Goal: Download file/media

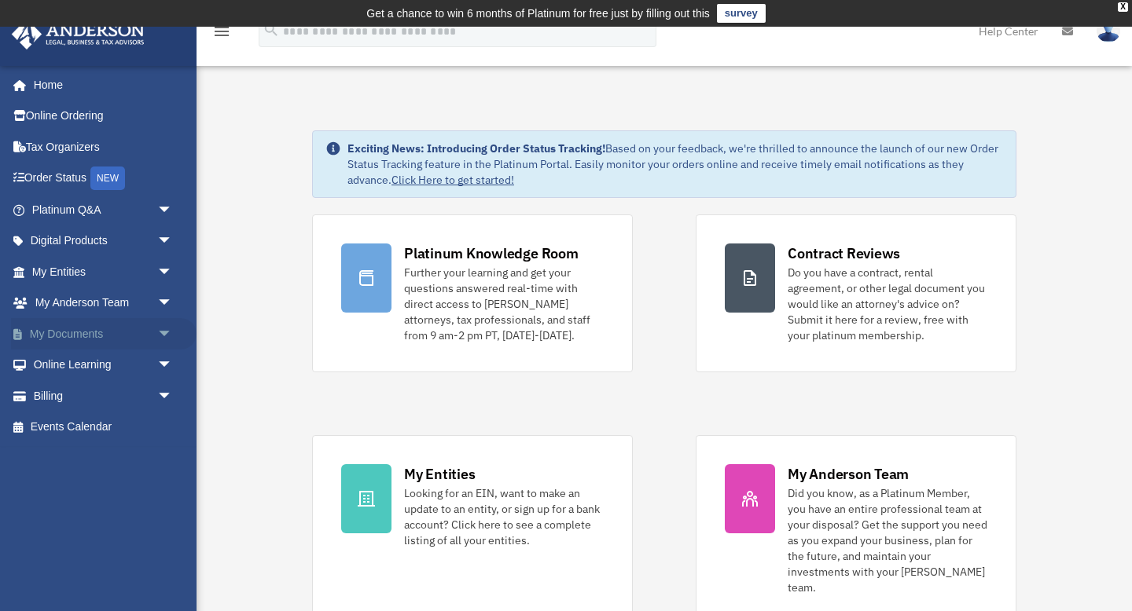
click at [162, 331] on span "arrow_drop_down" at bounding box center [172, 334] width 31 height 32
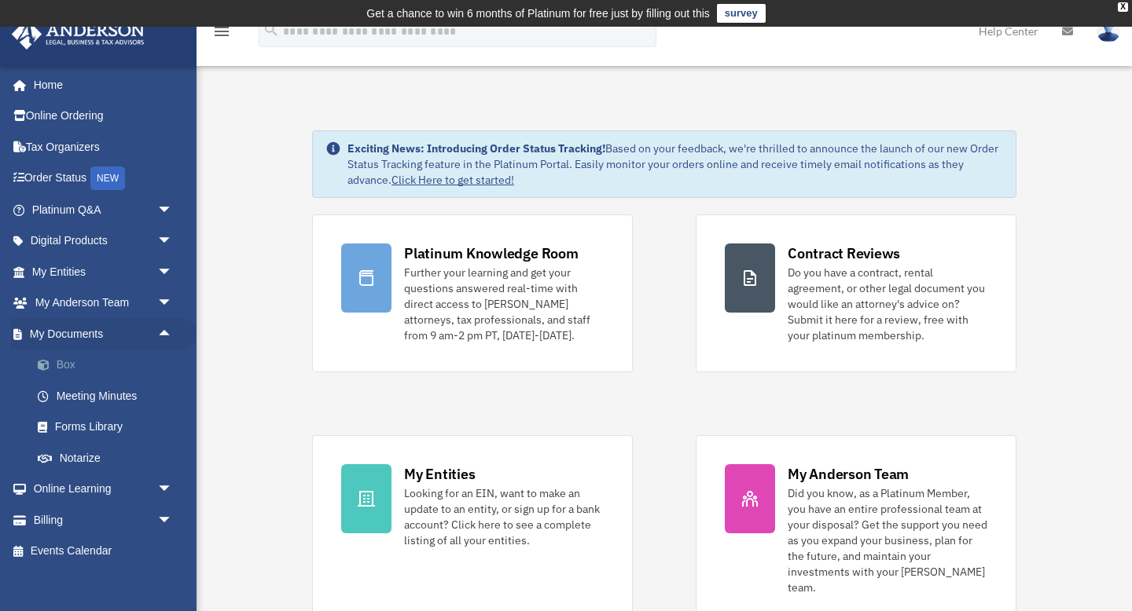
click at [66, 364] on link "Box" at bounding box center [109, 365] width 174 height 31
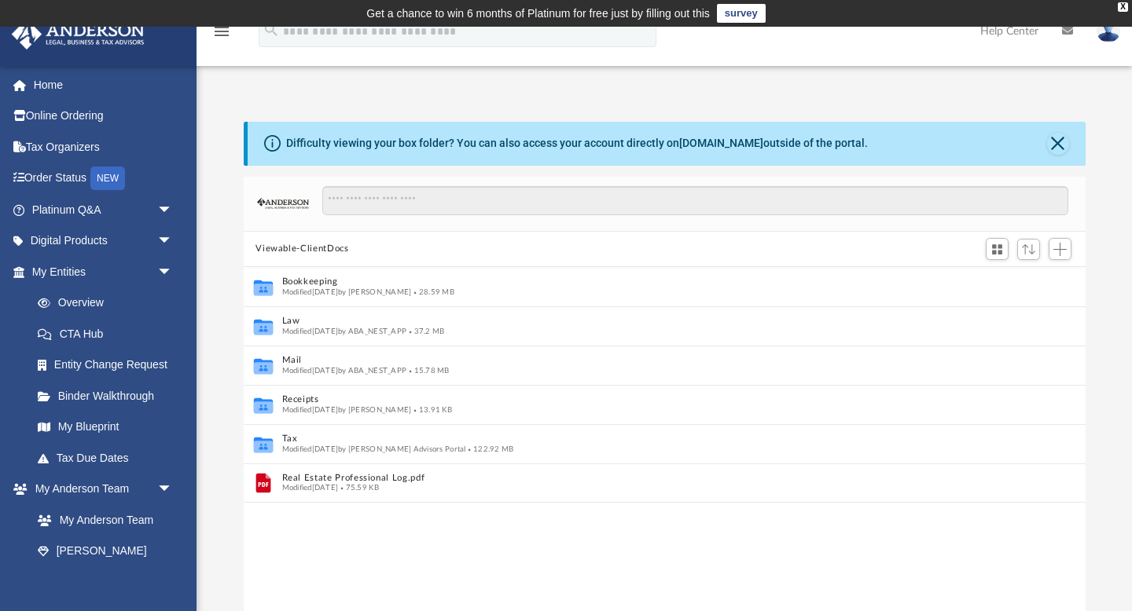
scroll to position [1, 1]
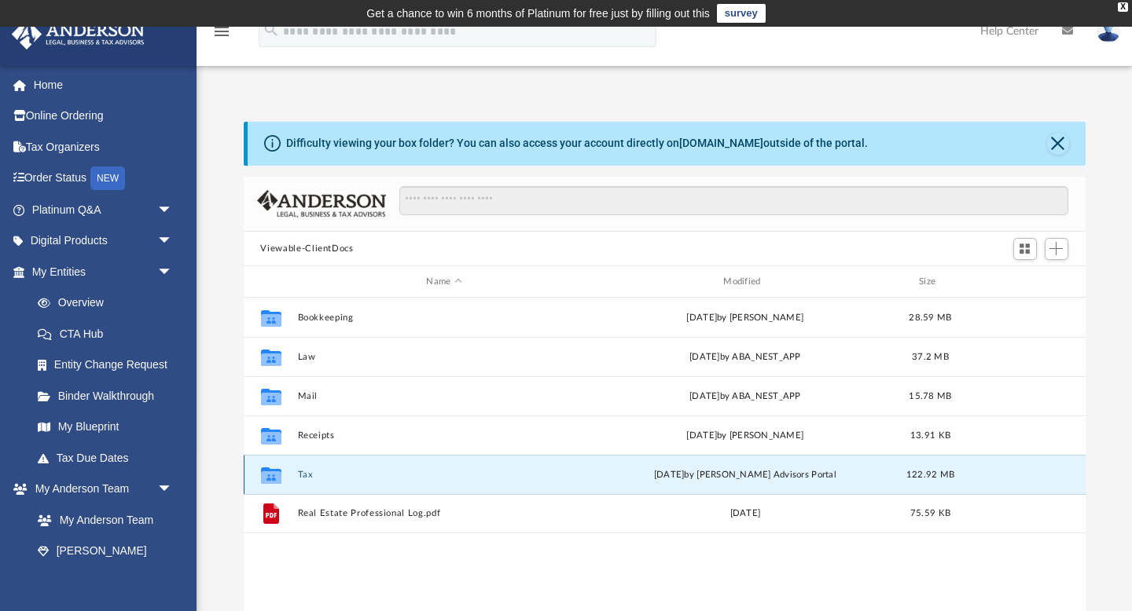
click at [303, 475] on button "Tax" at bounding box center [444, 475] width 294 height 10
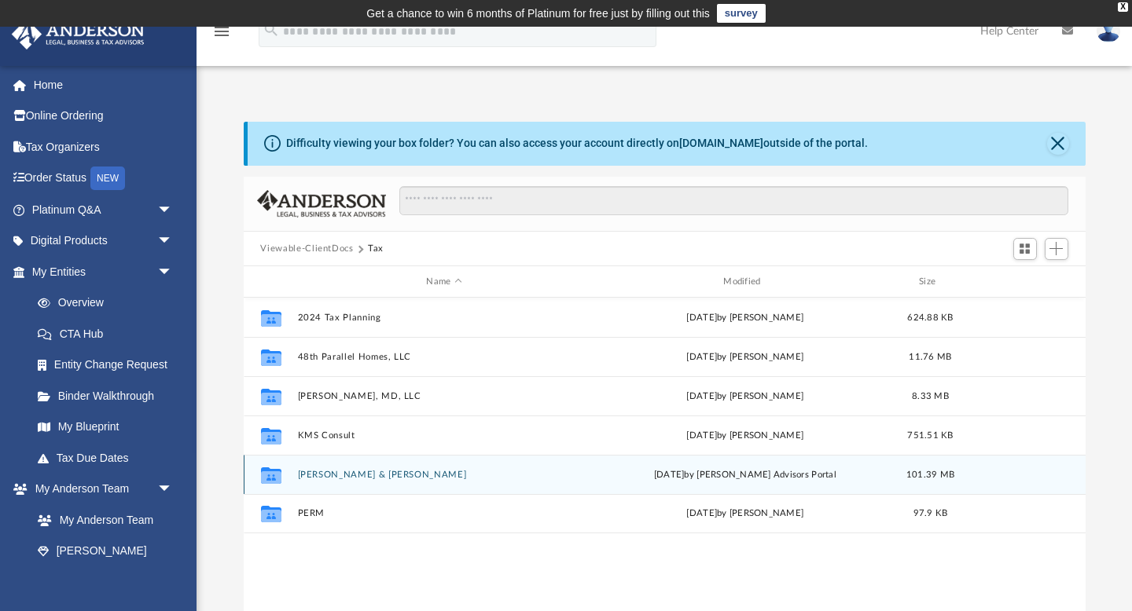
click at [326, 475] on button "[PERSON_NAME] & [PERSON_NAME]" at bounding box center [444, 475] width 294 height 10
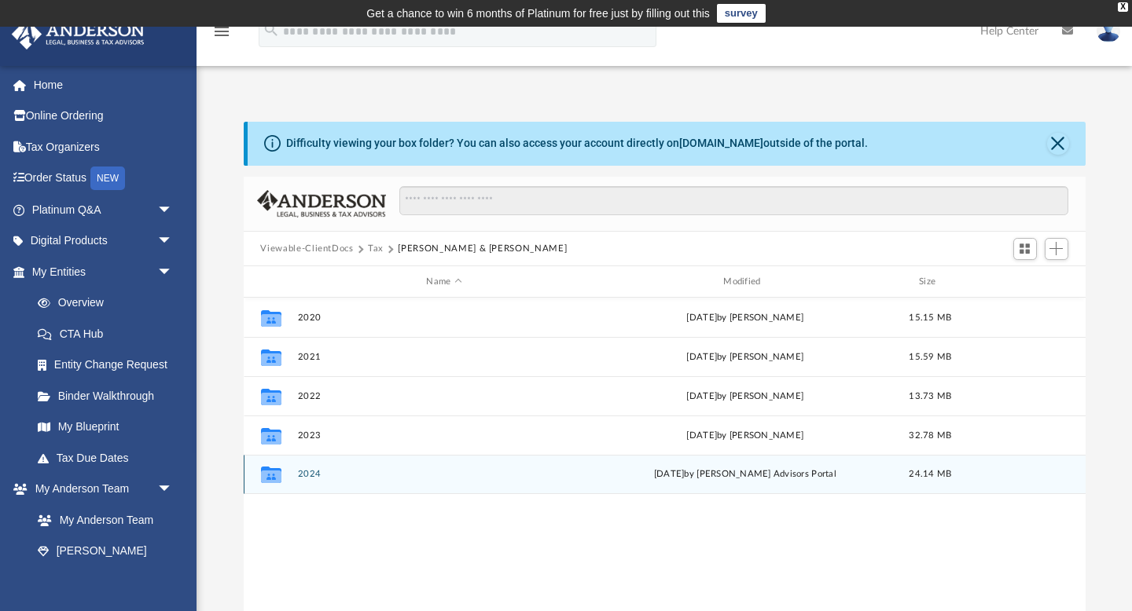
click at [310, 475] on button "2024" at bounding box center [444, 475] width 294 height 10
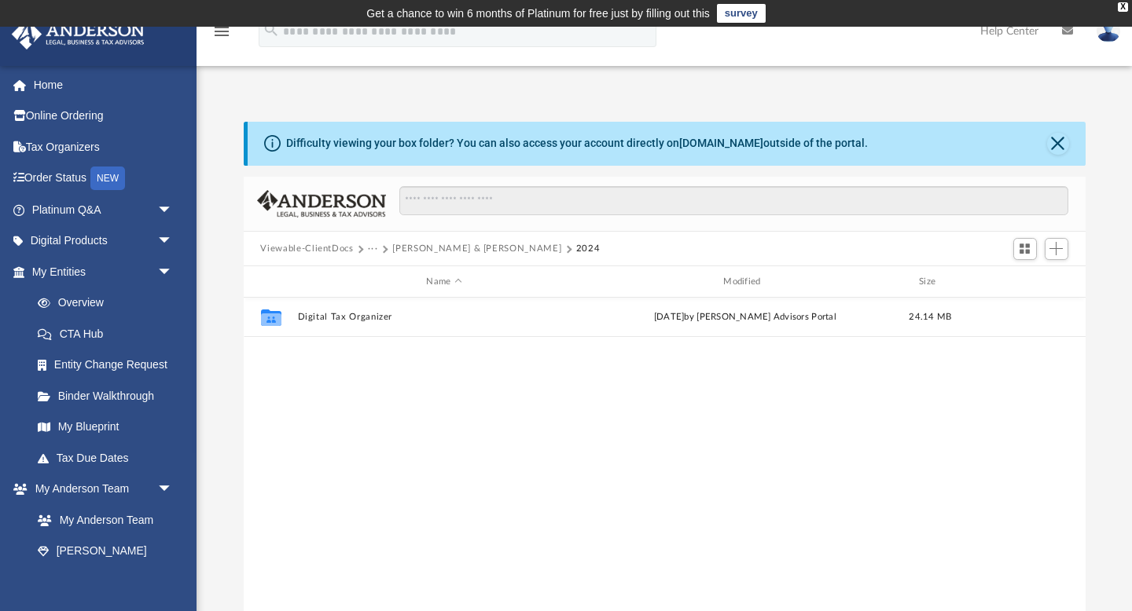
click at [429, 245] on button "[PERSON_NAME] & [PERSON_NAME]" at bounding box center [476, 249] width 169 height 14
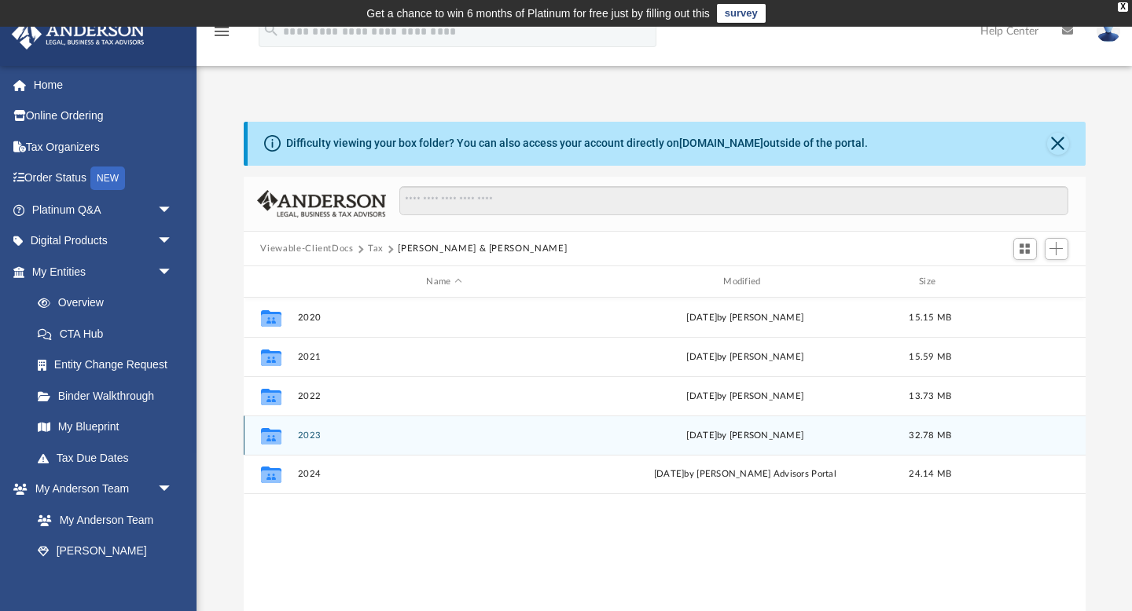
click at [309, 434] on button "2023" at bounding box center [444, 436] width 294 height 10
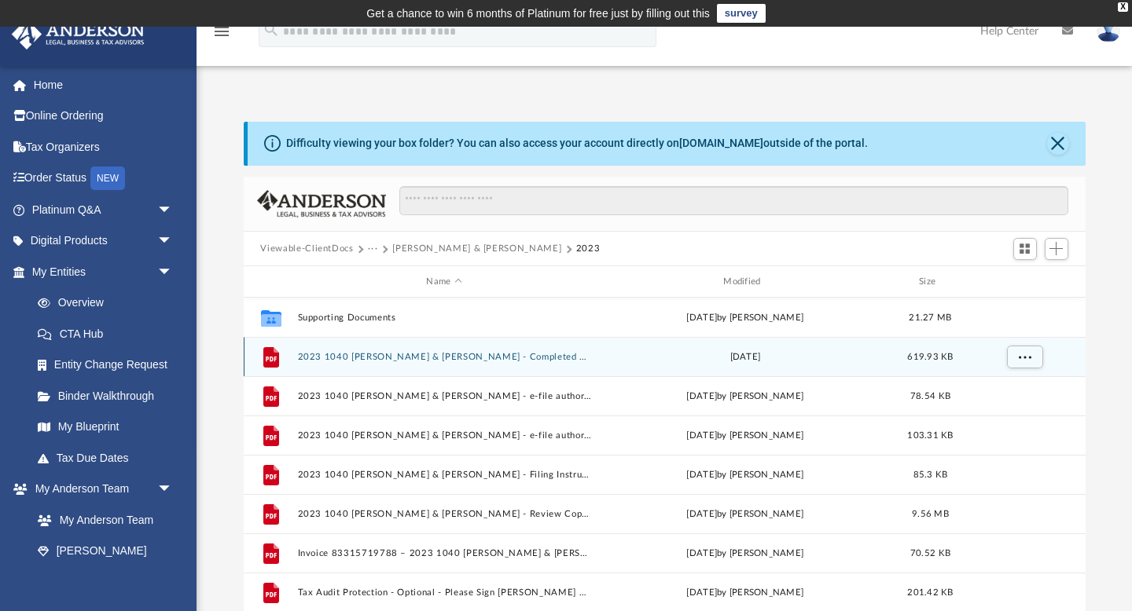
click at [384, 354] on button "2023 1040 [PERSON_NAME] & [PERSON_NAME] - Completed Copy.pdf" at bounding box center [444, 357] width 294 height 10
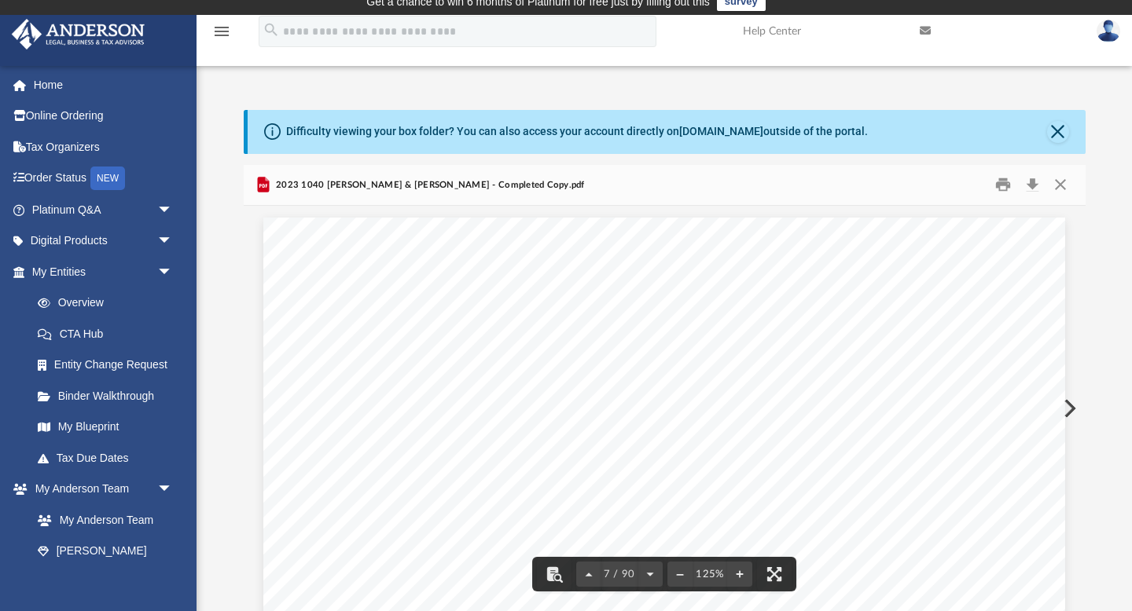
scroll to position [6129, 0]
click at [1032, 180] on button "Download" at bounding box center [1032, 185] width 28 height 24
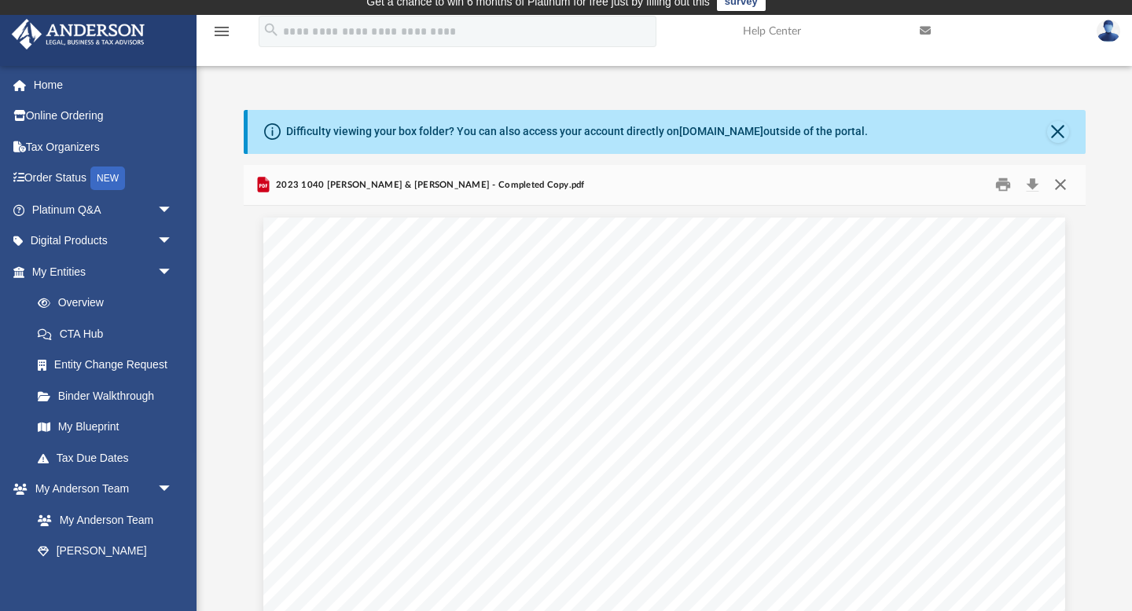
click at [1059, 178] on button "Close" at bounding box center [1060, 185] width 28 height 24
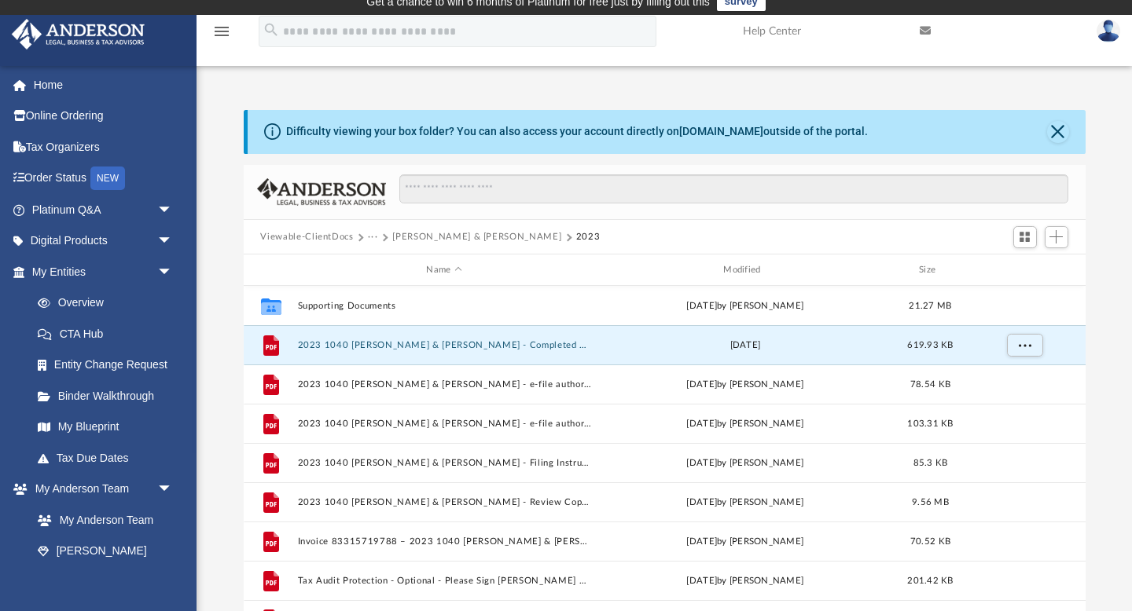
click at [457, 236] on button "[PERSON_NAME] & [PERSON_NAME]" at bounding box center [476, 237] width 169 height 14
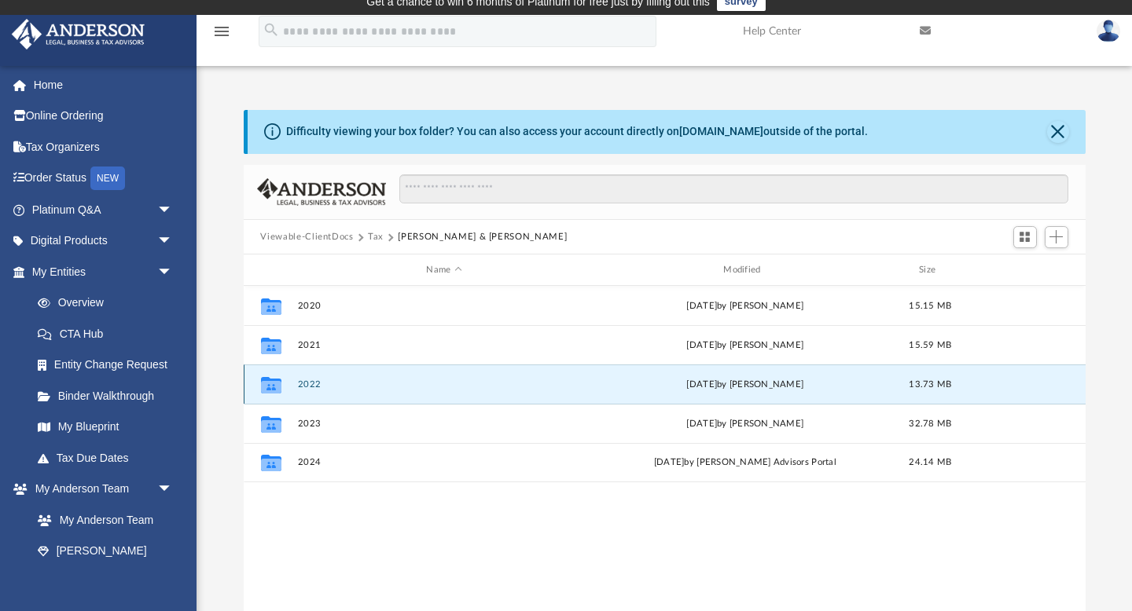
click at [309, 384] on button "2022" at bounding box center [444, 385] width 294 height 10
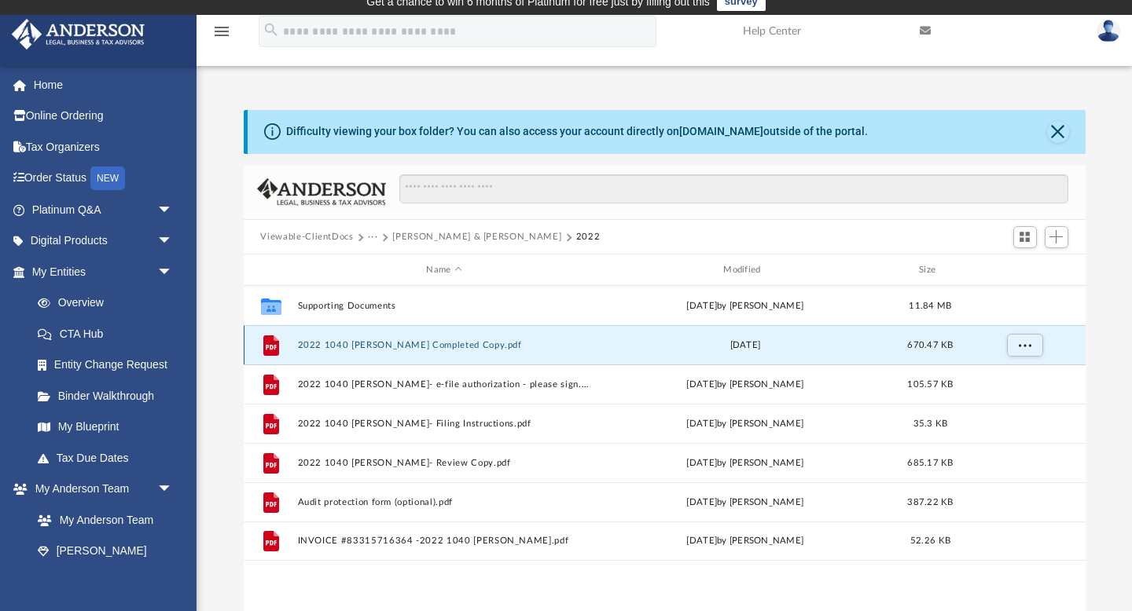
click at [413, 348] on button "2022 1040 [PERSON_NAME] Completed Copy.pdf" at bounding box center [444, 345] width 294 height 10
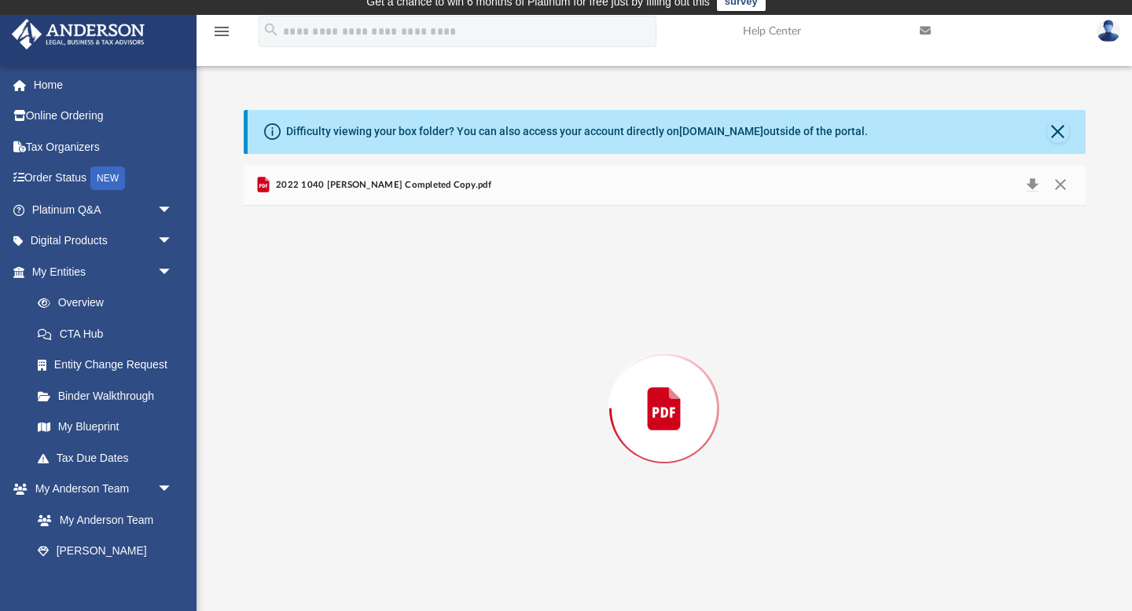
scroll to position [4007, 0]
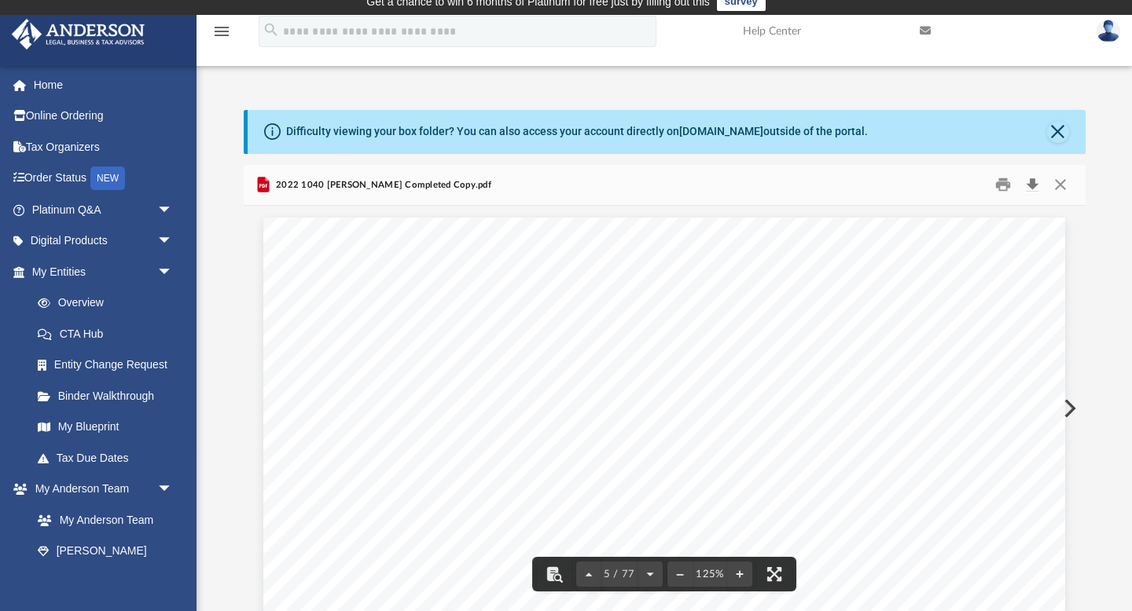
click at [1037, 182] on button "Download" at bounding box center [1032, 185] width 28 height 24
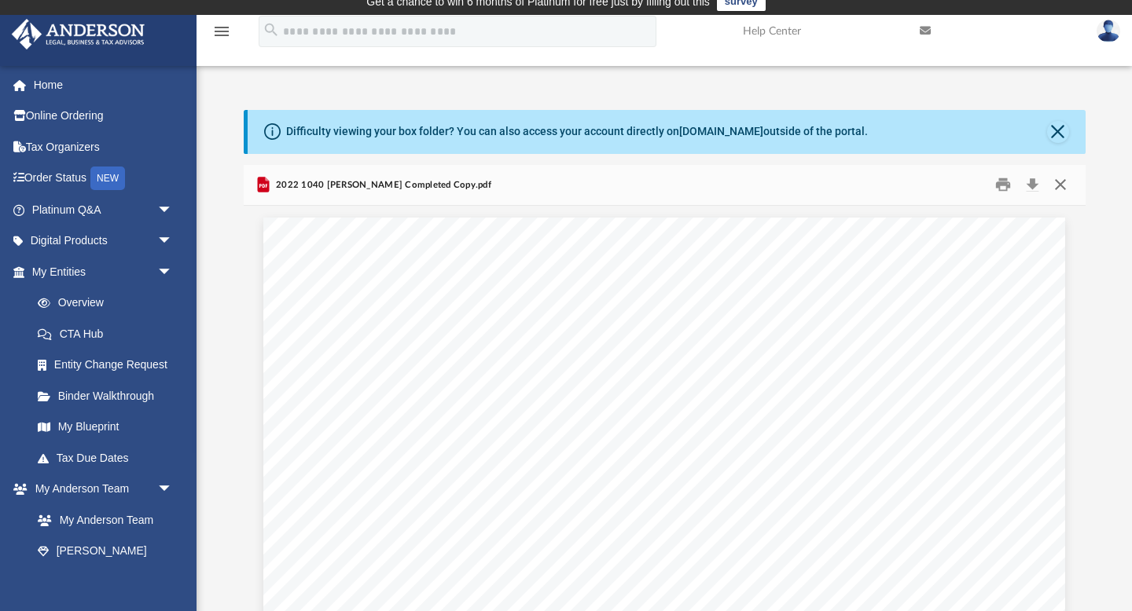
click at [1058, 186] on button "Close" at bounding box center [1060, 185] width 28 height 24
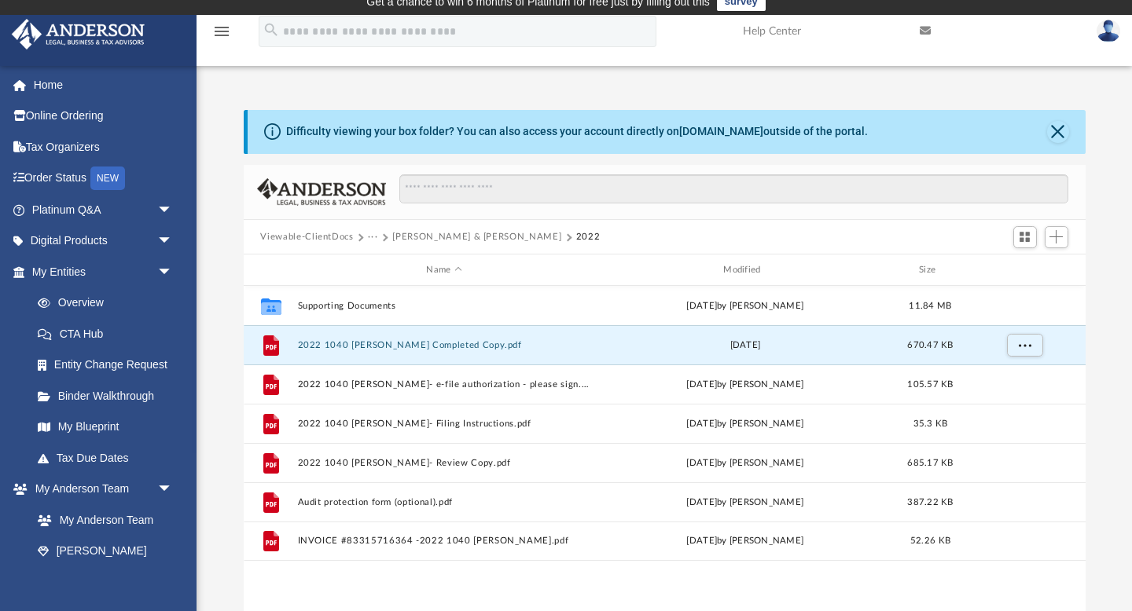
click at [457, 233] on button "[PERSON_NAME] & [PERSON_NAME]" at bounding box center [476, 237] width 169 height 14
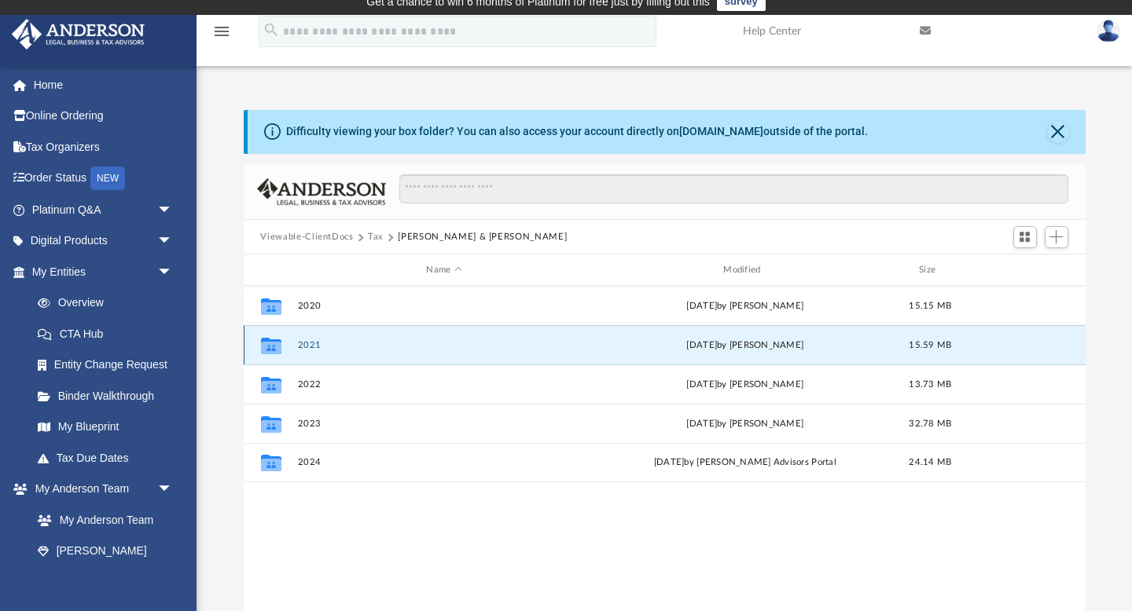
click at [312, 346] on button "2021" at bounding box center [444, 345] width 294 height 10
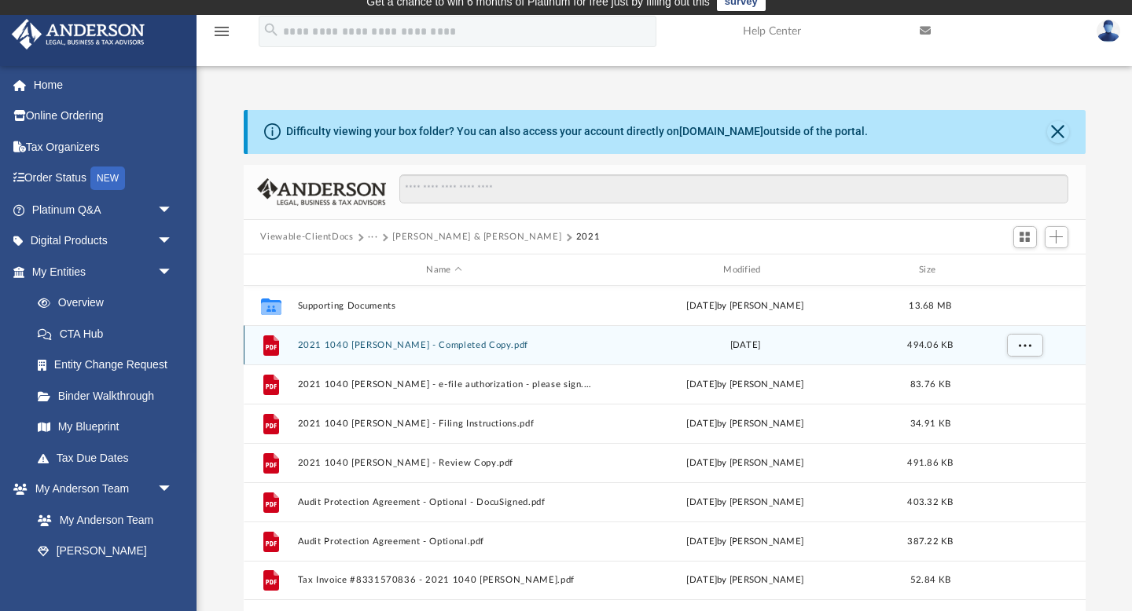
click at [312, 346] on button "2021 1040 [PERSON_NAME] - Completed Copy.pdf" at bounding box center [444, 345] width 294 height 10
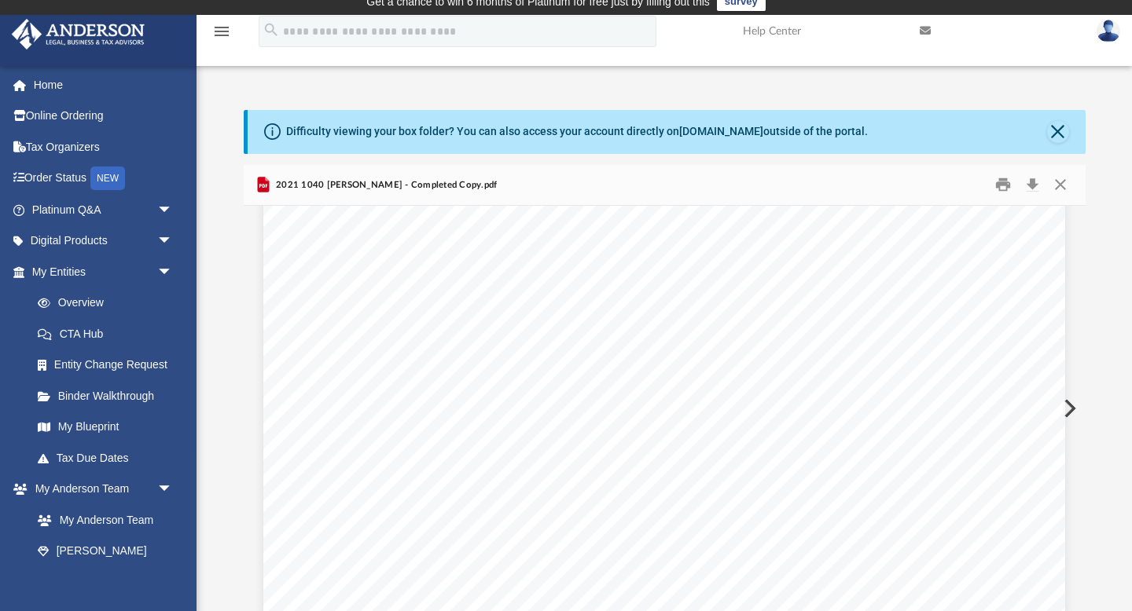
scroll to position [2960, 0]
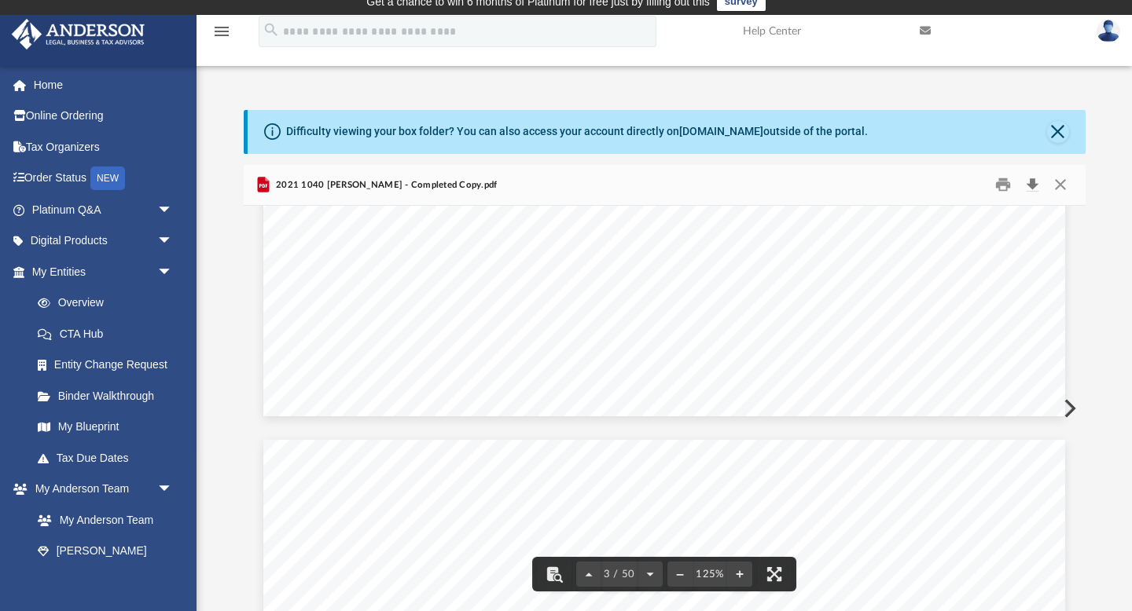
click at [1031, 186] on button "Download" at bounding box center [1032, 185] width 28 height 24
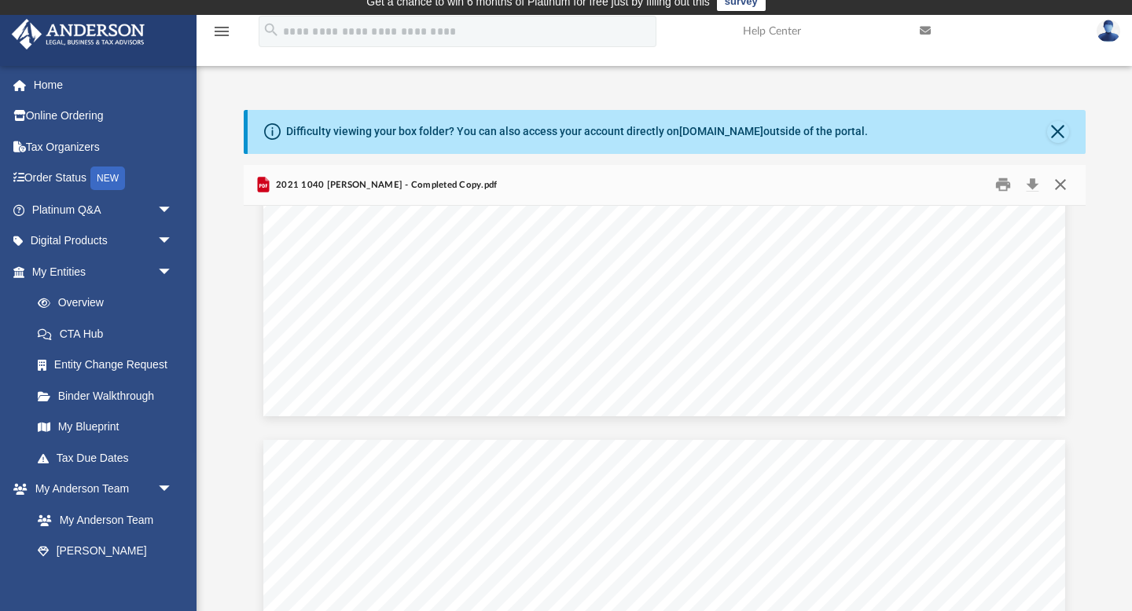
click at [1054, 179] on button "Close" at bounding box center [1060, 185] width 28 height 24
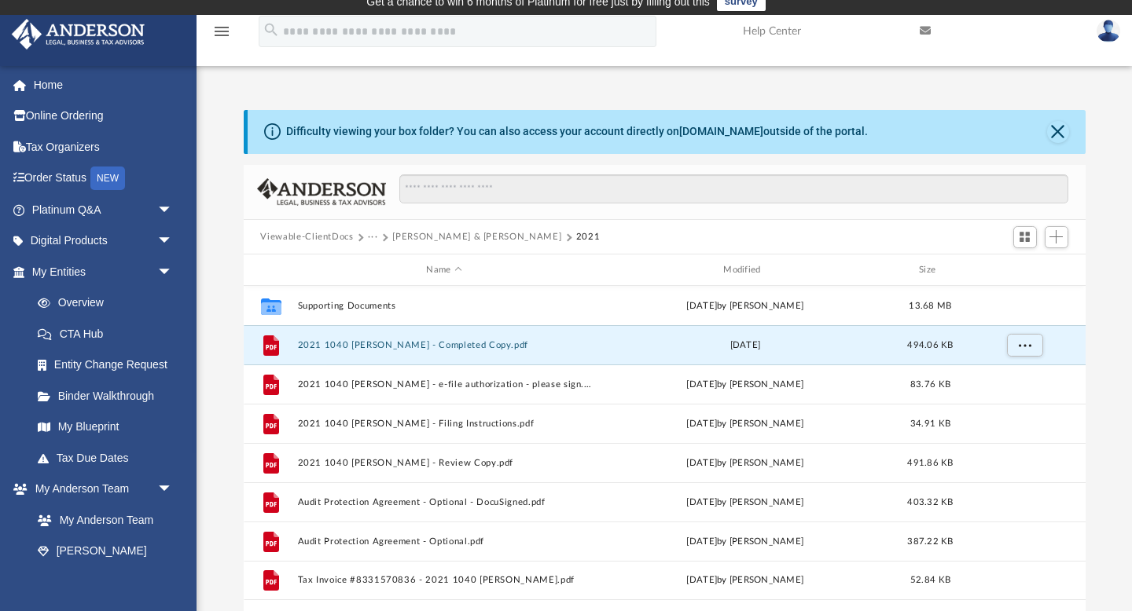
click at [371, 237] on button "···" at bounding box center [373, 237] width 10 height 14
click at [384, 263] on li "Tax" at bounding box center [383, 264] width 15 height 17
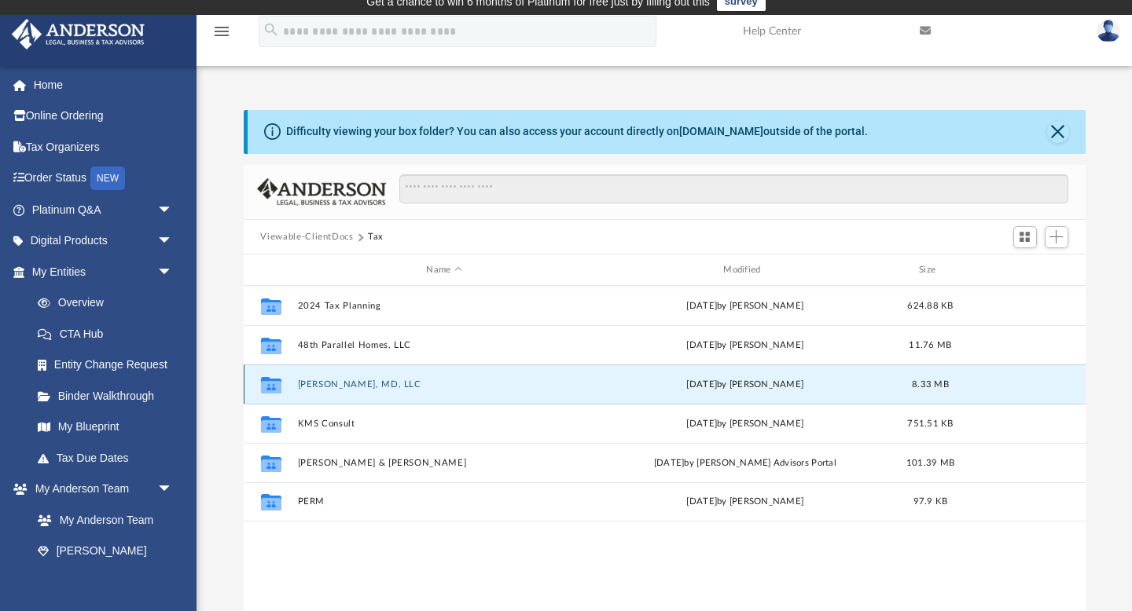
click at [328, 382] on button "[PERSON_NAME], MD, LLC" at bounding box center [444, 385] width 294 height 10
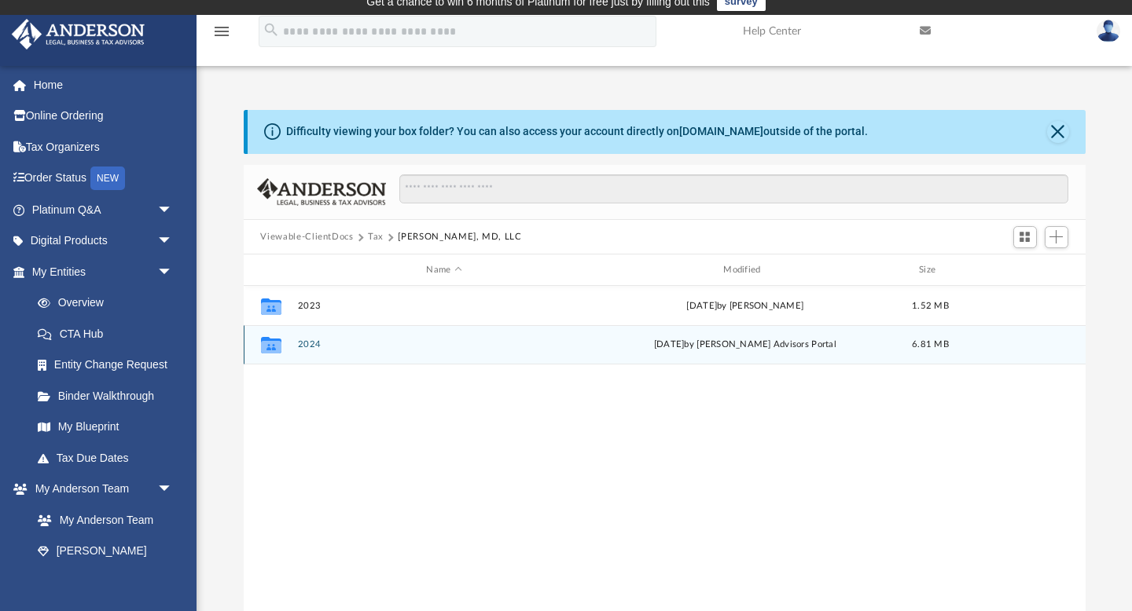
click at [310, 345] on button "2024" at bounding box center [444, 345] width 294 height 10
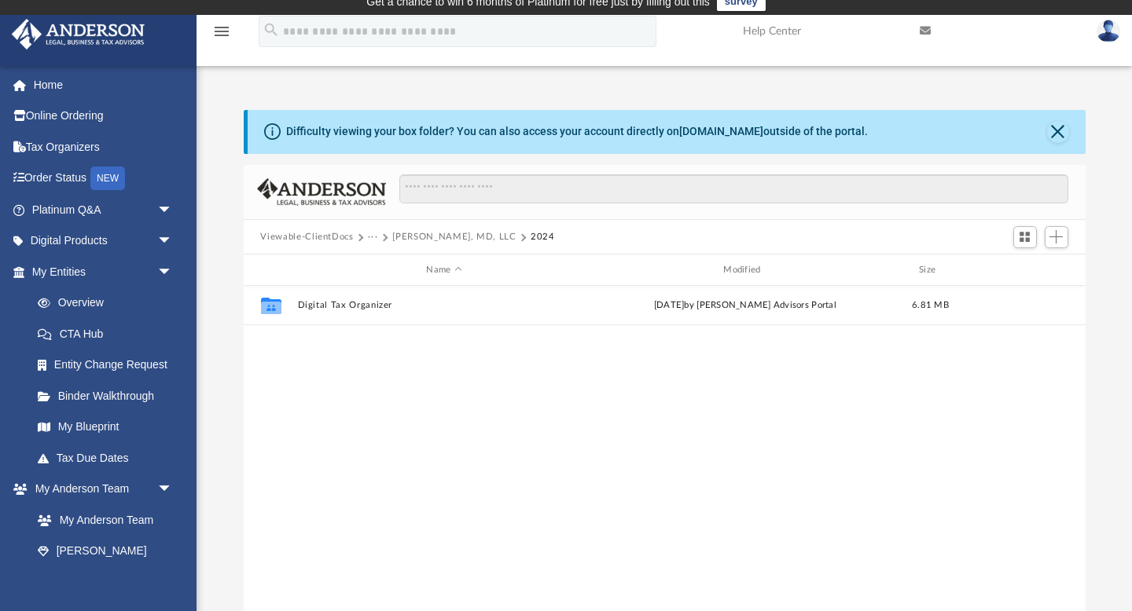
click at [401, 234] on button "[PERSON_NAME], MD, LLC" at bounding box center [453, 237] width 123 height 14
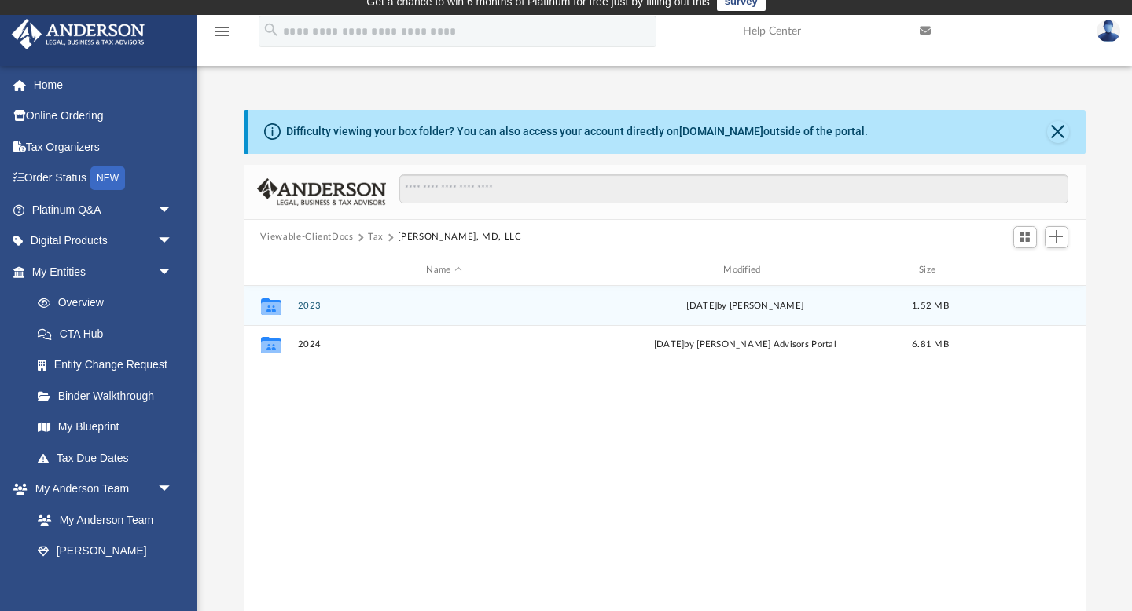
click at [311, 303] on button "2023" at bounding box center [444, 306] width 294 height 10
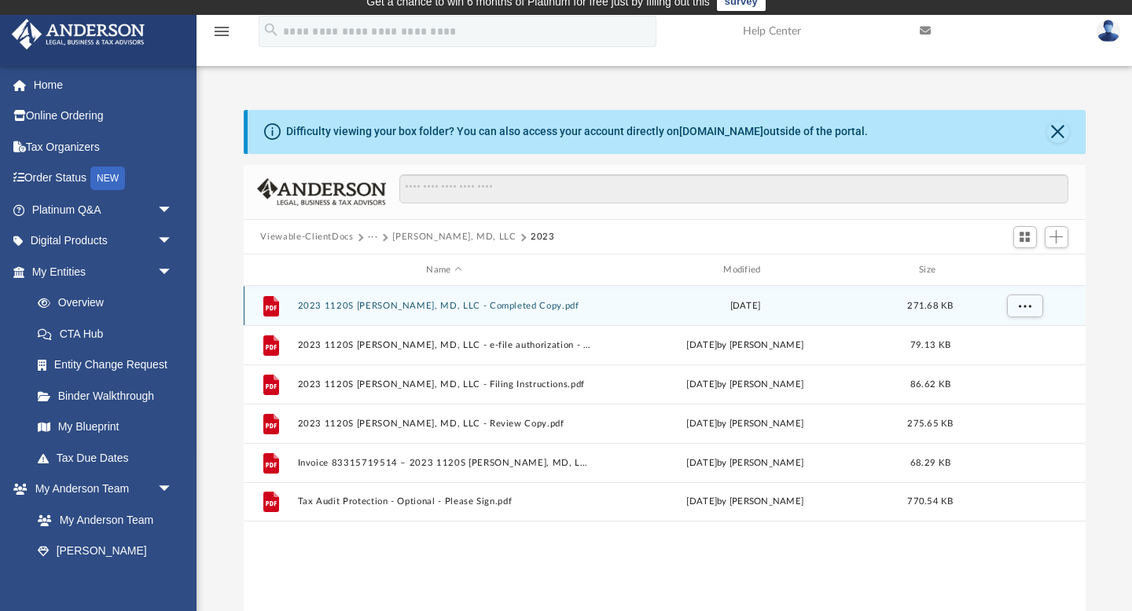
click at [348, 303] on button "2023 1120S [PERSON_NAME], MD, LLC - Completed Copy.pdf" at bounding box center [444, 306] width 294 height 10
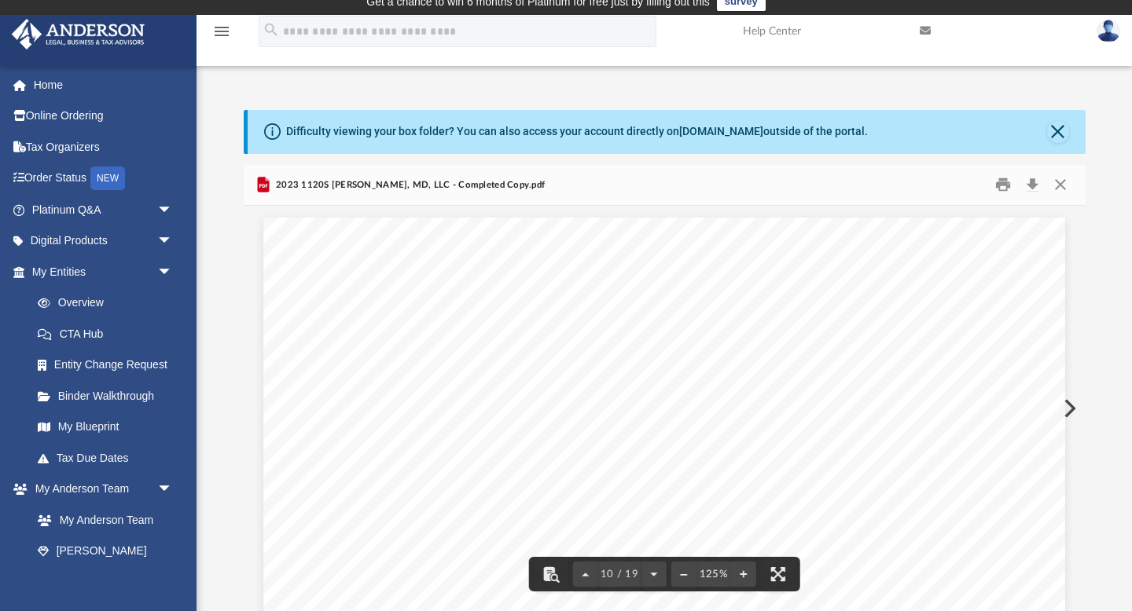
scroll to position [9547, 0]
click at [1033, 182] on button "Download" at bounding box center [1032, 185] width 28 height 24
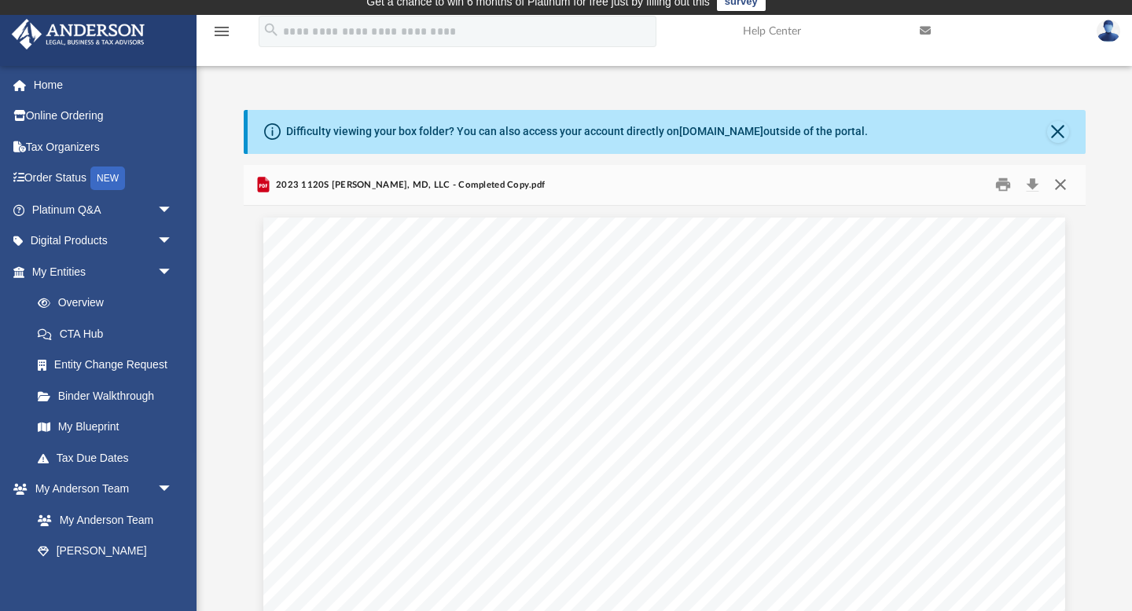
click at [1058, 184] on button "Close" at bounding box center [1060, 185] width 28 height 24
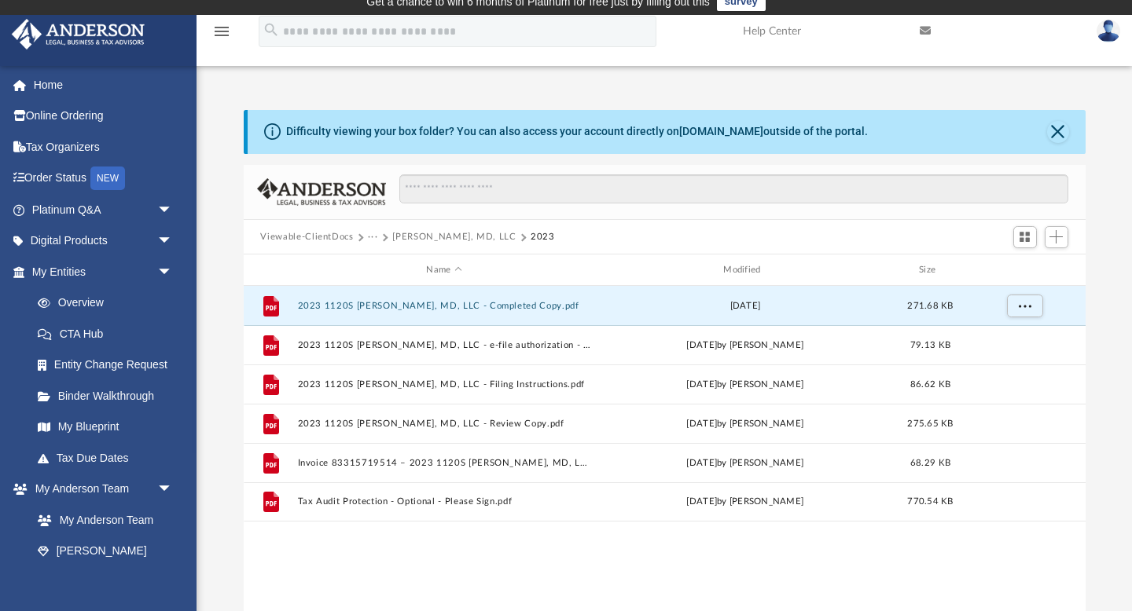
click at [371, 237] on button "···" at bounding box center [373, 237] width 10 height 14
click at [383, 261] on li "Tax" at bounding box center [383, 264] width 15 height 17
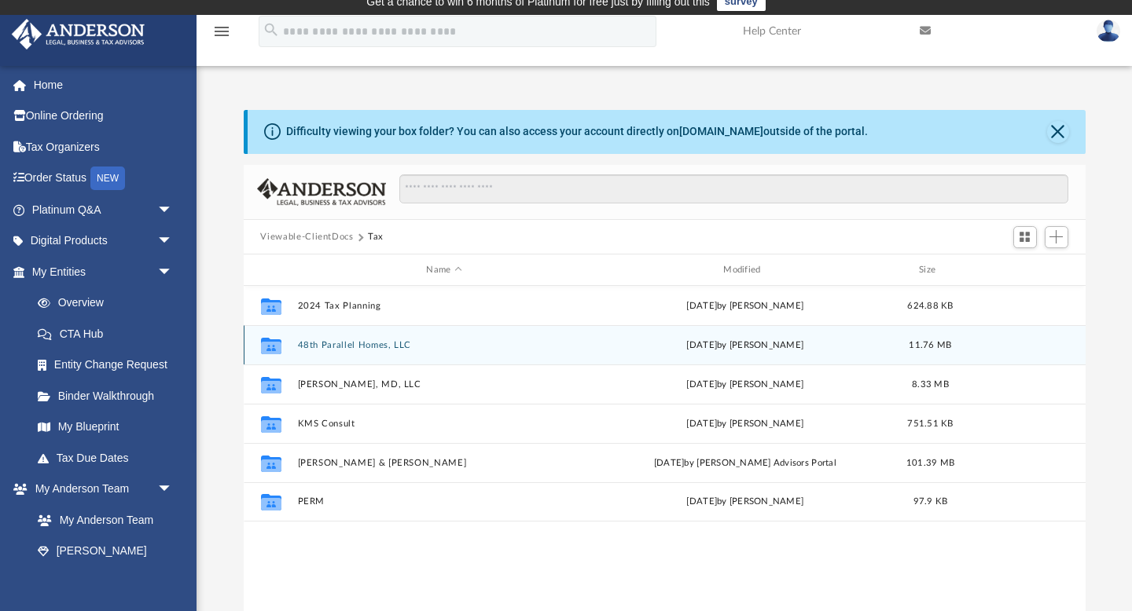
click at [335, 342] on button "48th Parallel Homes, LLC" at bounding box center [444, 345] width 294 height 10
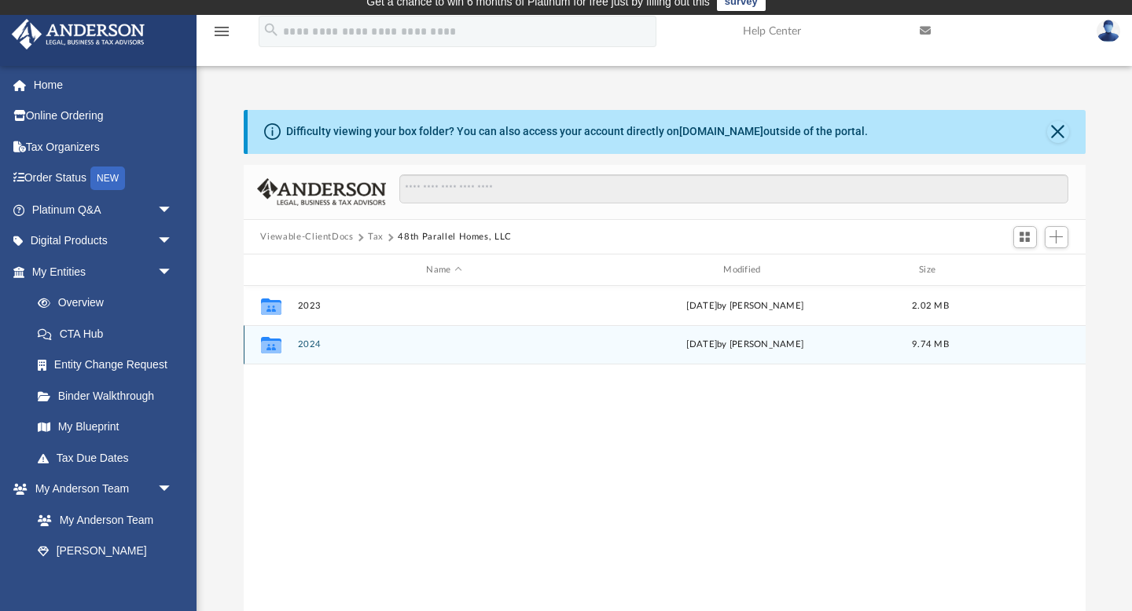
click at [310, 343] on button "2024" at bounding box center [444, 345] width 294 height 10
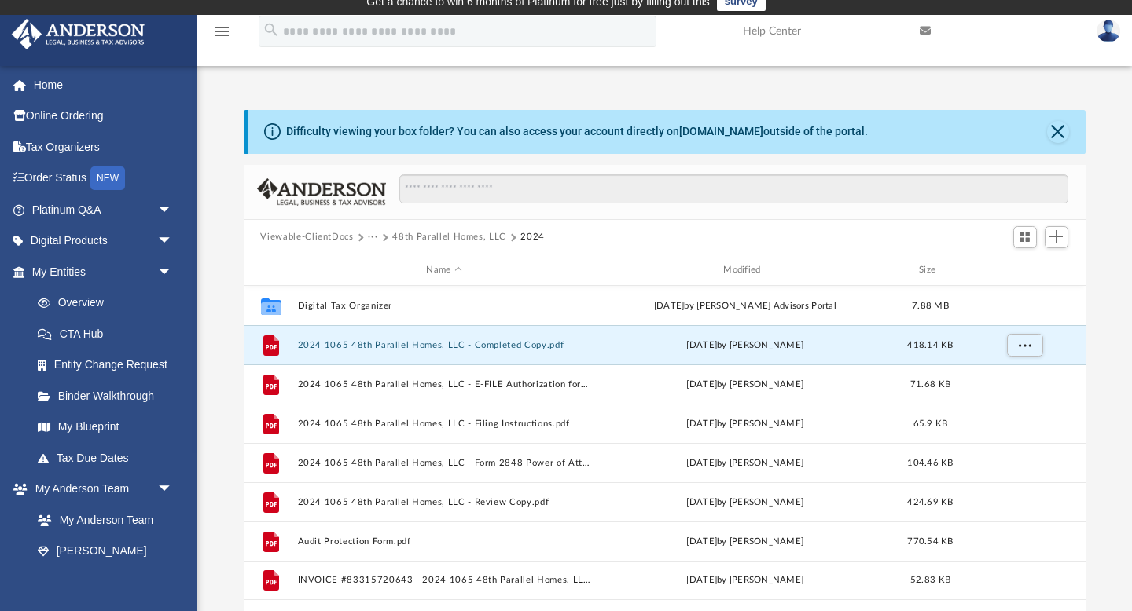
click at [354, 345] on button "2024 1065 48th Parallel Homes, LLC - Completed Copy.pdf" at bounding box center [444, 345] width 294 height 10
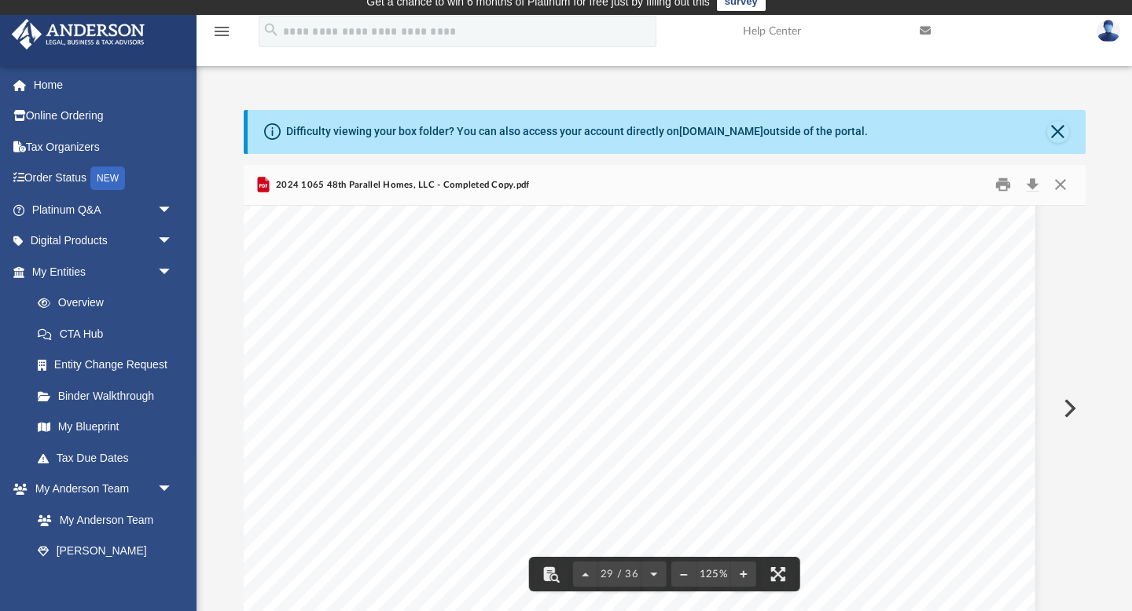
scroll to position [29169, 30]
click at [1061, 182] on button "Close" at bounding box center [1060, 185] width 28 height 24
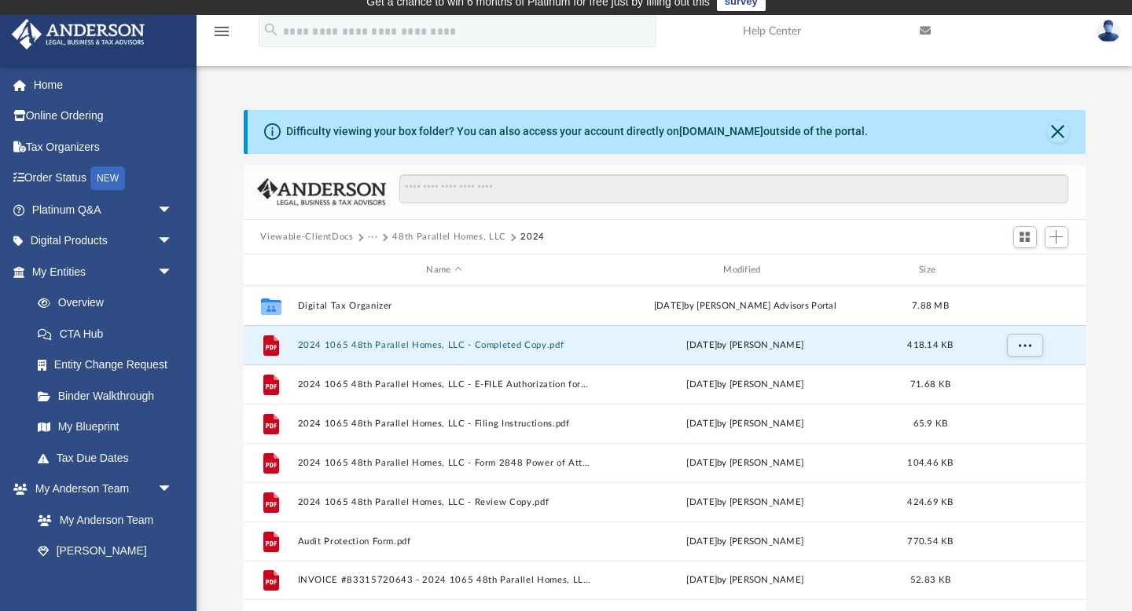
click at [442, 237] on button "48th Parallel Homes, LLC" at bounding box center [449, 237] width 114 height 14
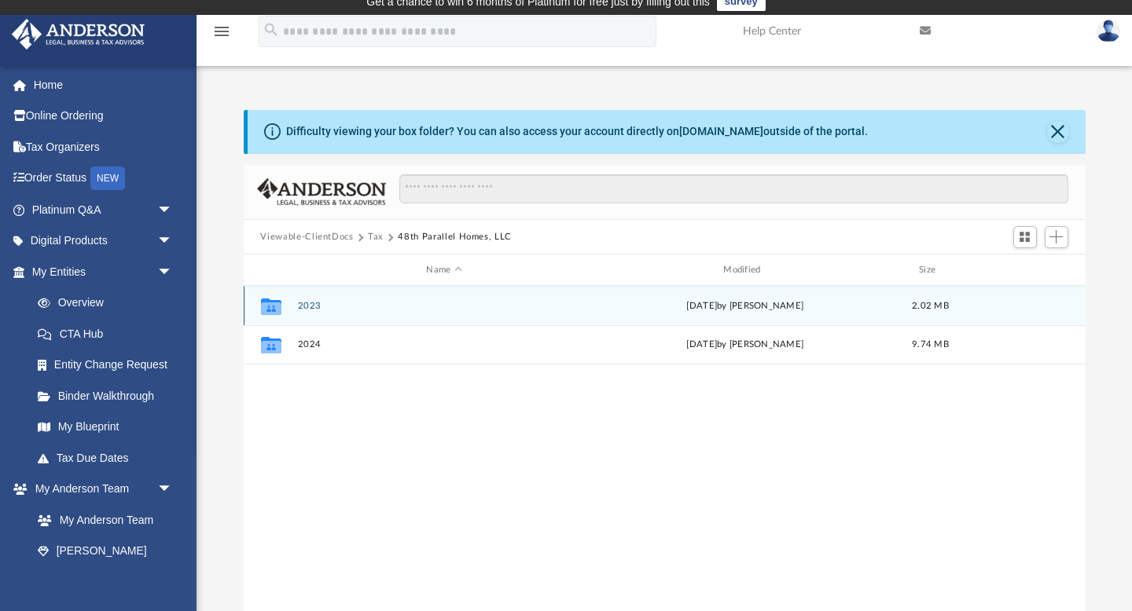
click at [307, 304] on button "2023" at bounding box center [444, 306] width 294 height 10
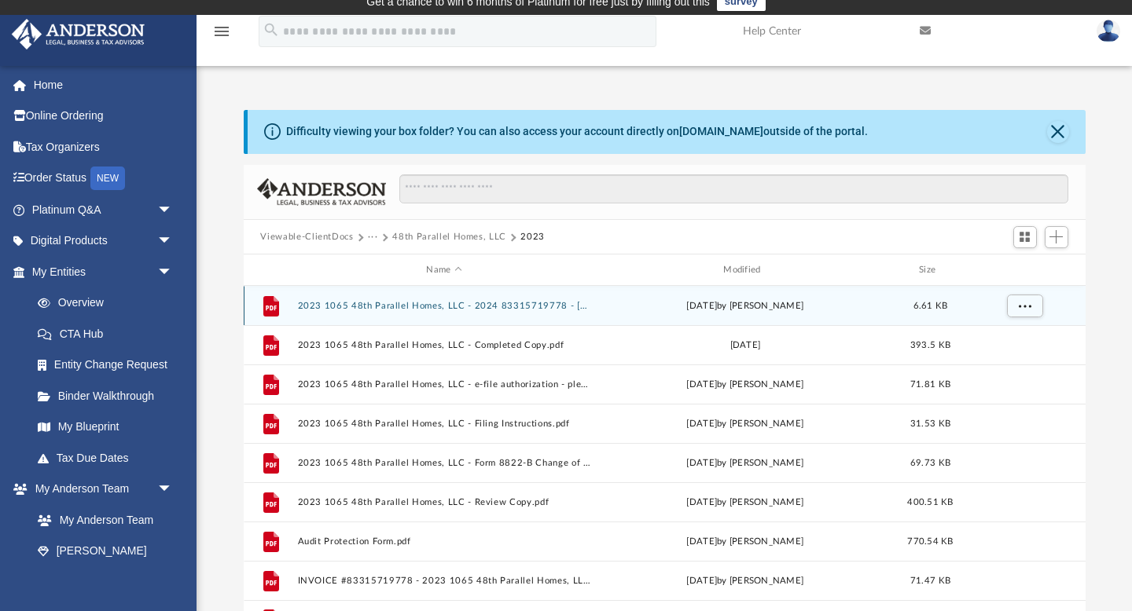
click at [354, 305] on button "2023 1065 48th Parallel Homes, LLC - 2024 83315719778 - [GEOGRAPHIC_DATA]pdf" at bounding box center [444, 306] width 294 height 10
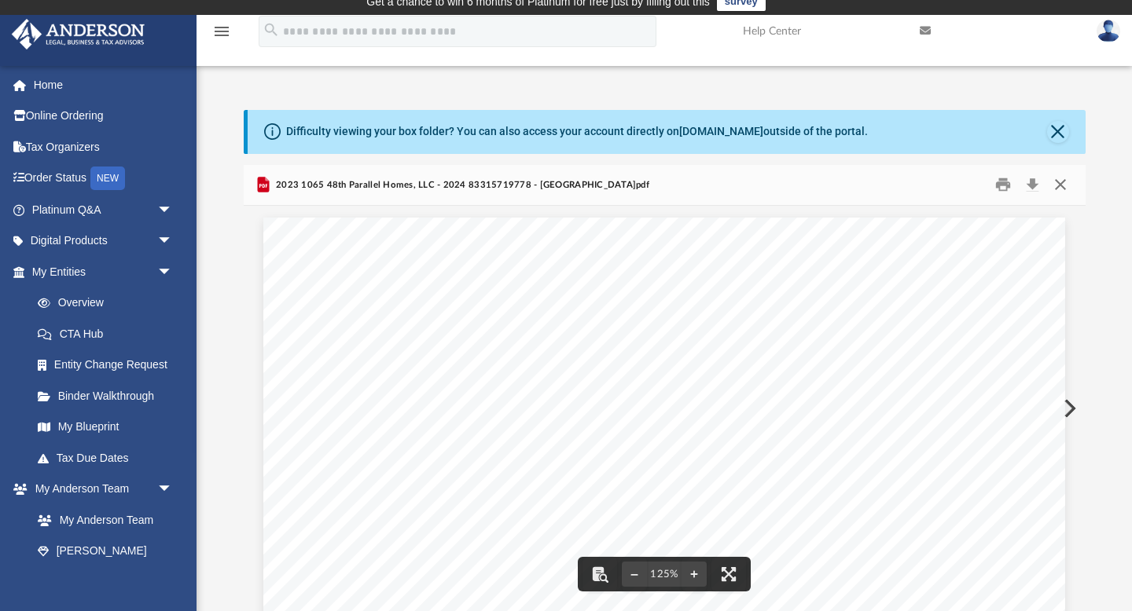
click at [1066, 180] on button "Close" at bounding box center [1060, 185] width 28 height 24
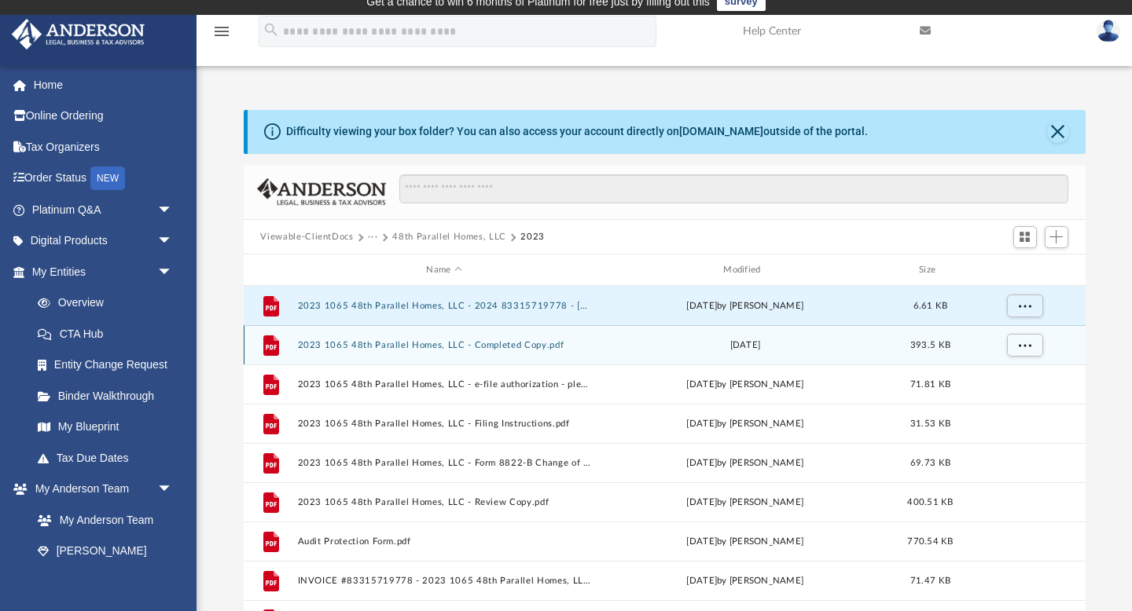
click at [425, 341] on button "2023 1065 48th Parallel Homes, LLC - Completed Copy.pdf" at bounding box center [444, 345] width 294 height 10
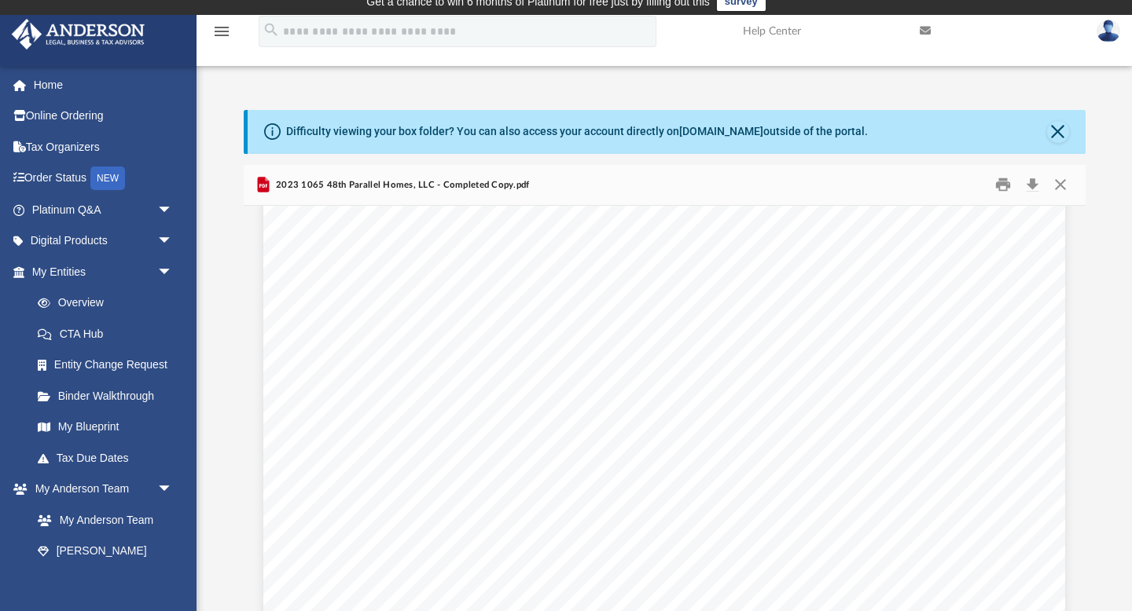
scroll to position [16779, 0]
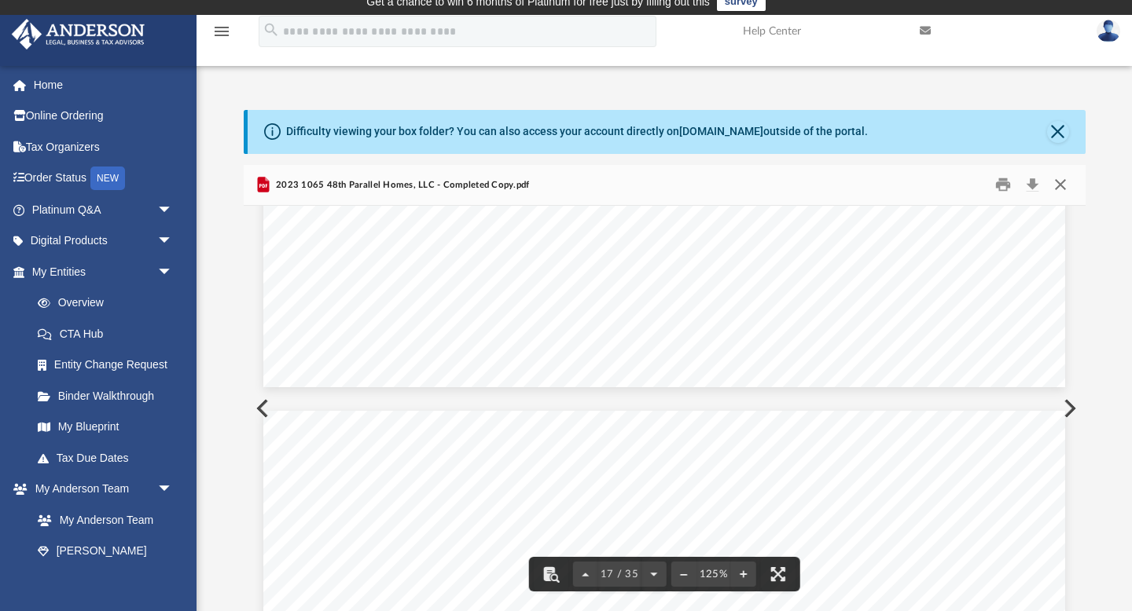
click at [1062, 183] on button "Close" at bounding box center [1060, 185] width 28 height 24
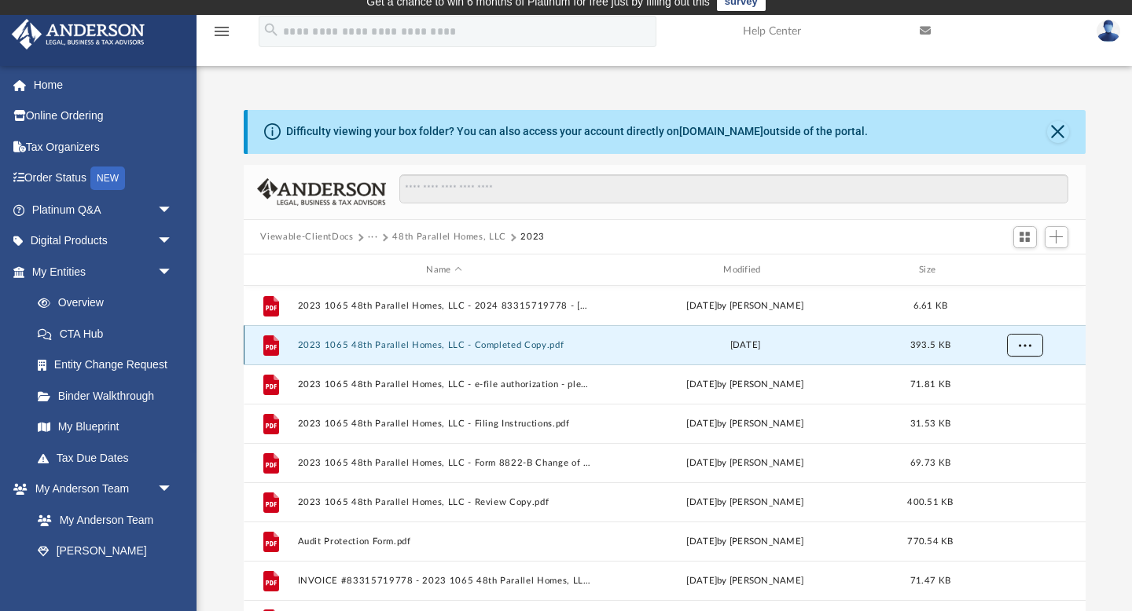
click at [1026, 350] on button "More options" at bounding box center [1024, 346] width 36 height 24
click at [492, 347] on button "2023 1065 48th Parallel Homes, LLC - Completed Copy.pdf" at bounding box center [444, 345] width 294 height 10
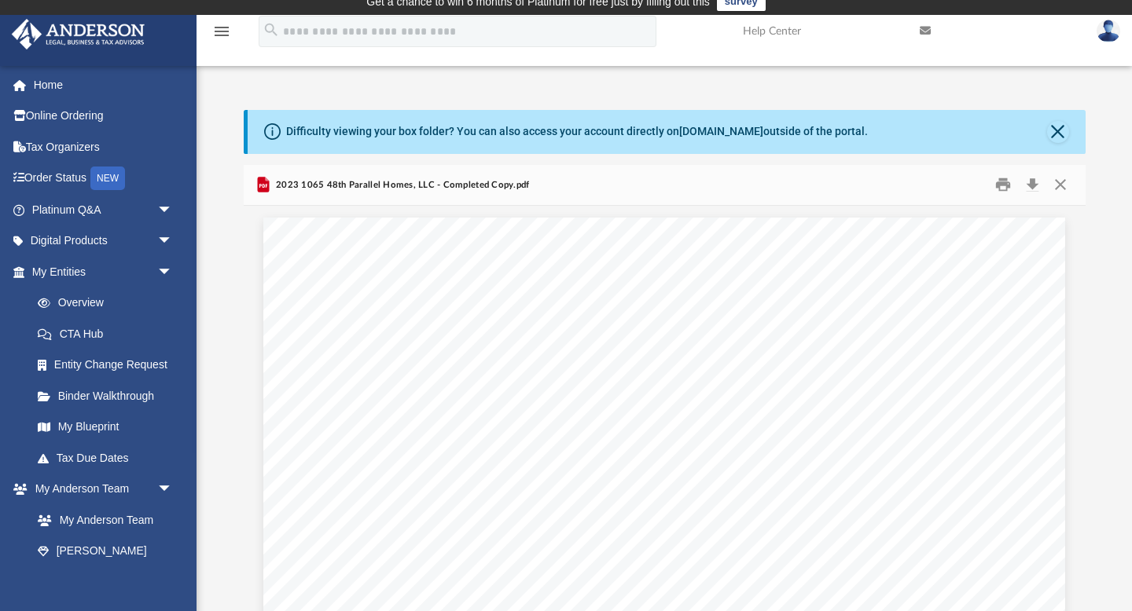
scroll to position [16973, 0]
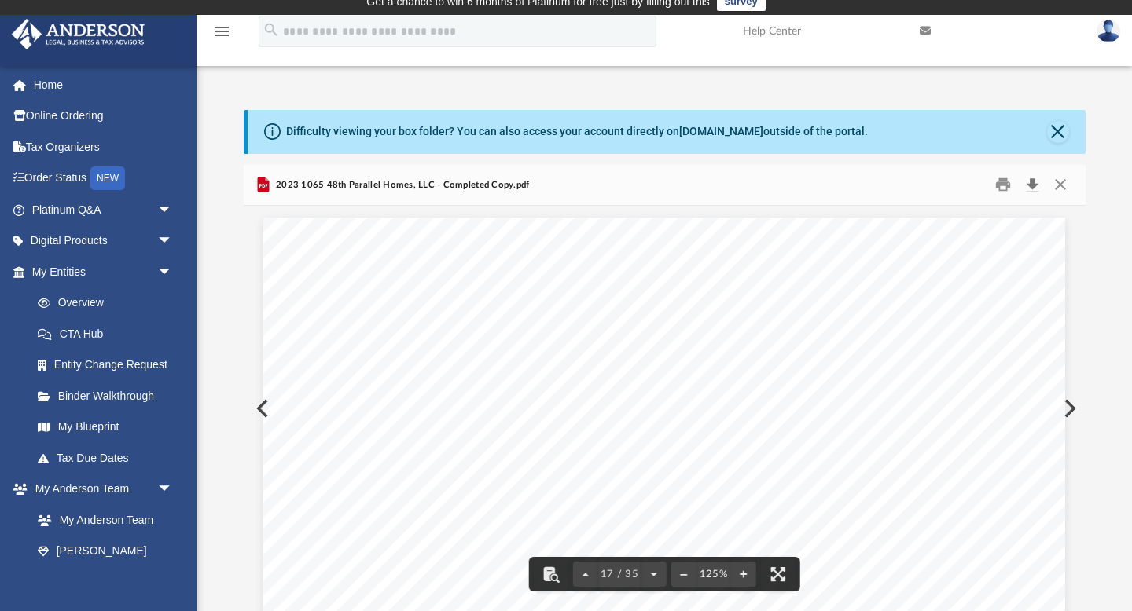
click at [1034, 187] on button "Download" at bounding box center [1032, 185] width 28 height 24
